Goal: Book appointment/travel/reservation

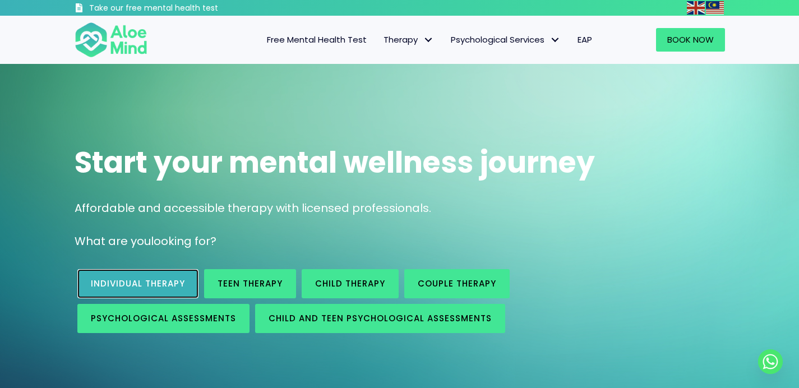
click at [131, 283] on span "Individual therapy" at bounding box center [138, 283] width 94 height 12
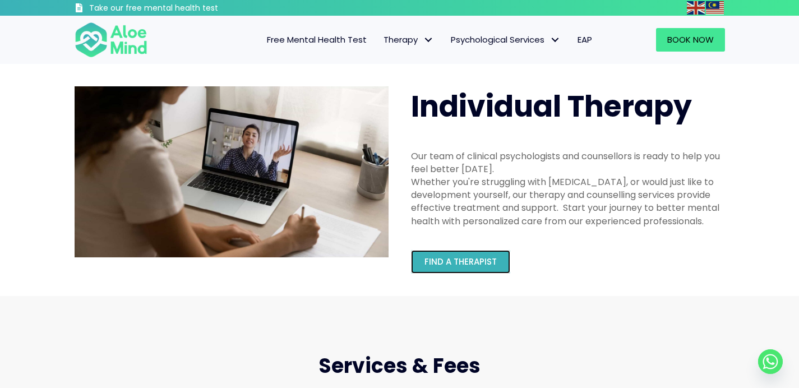
click at [439, 261] on span "Find a therapist" at bounding box center [460, 262] width 72 height 12
